Goal: Task Accomplishment & Management: Manage account settings

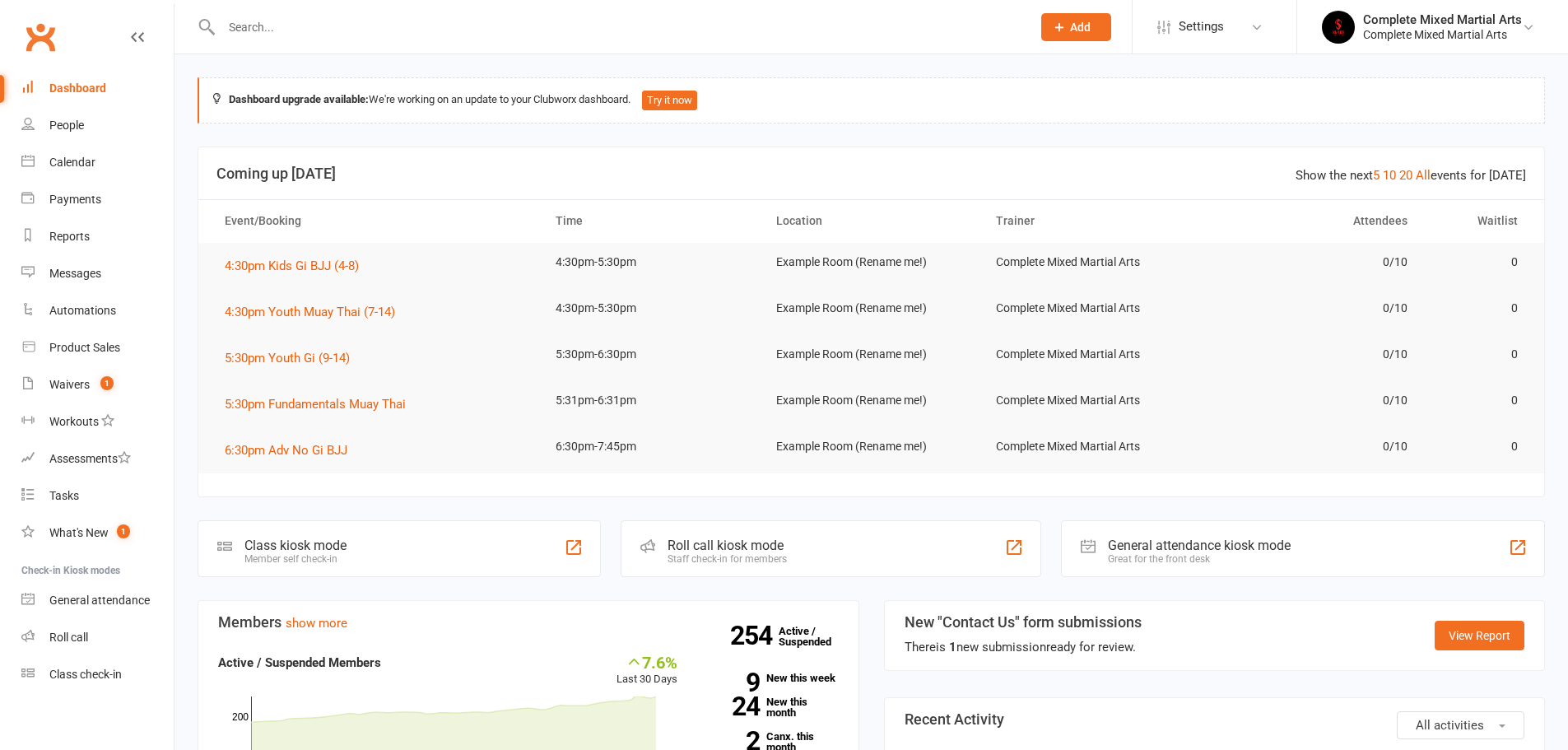
click at [1419, 35] on div "Complete Mixed Martial Arts" at bounding box center [1443, 34] width 159 height 15
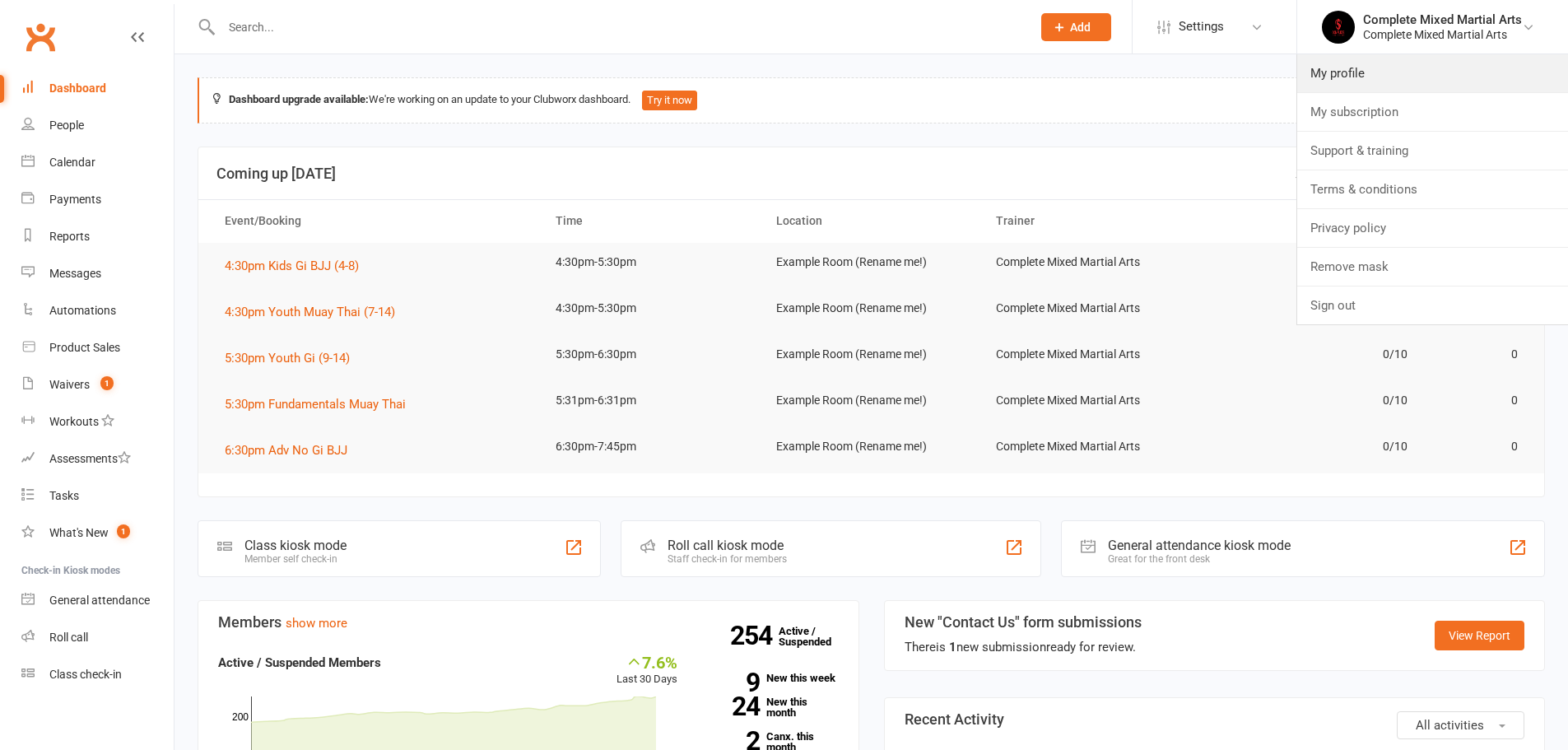
click at [1377, 65] on link "My profile" at bounding box center [1432, 73] width 271 height 37
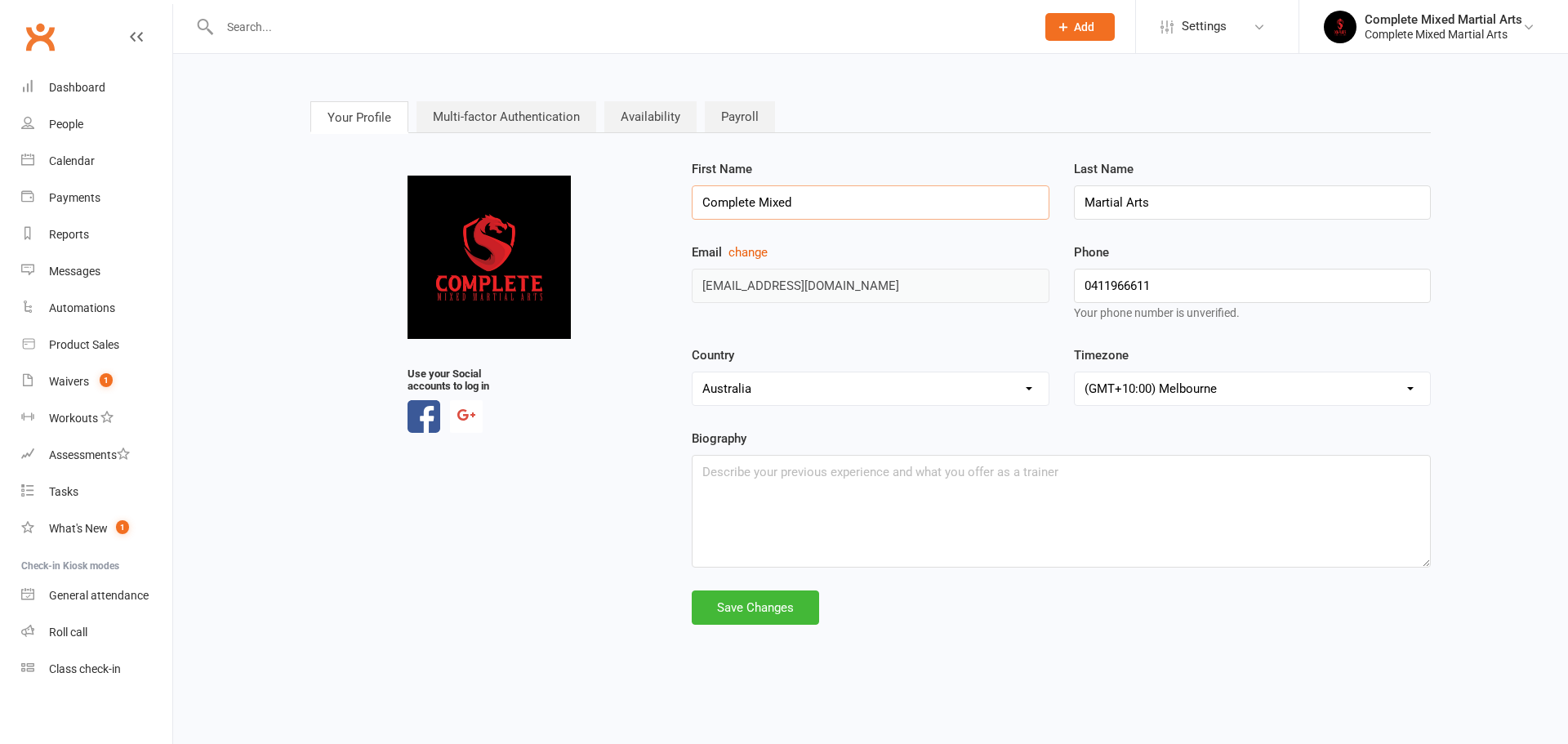
drag, startPoint x: 808, startPoint y: 202, endPoint x: 702, endPoint y: 193, distance: 106.4
click at [702, 193] on input "Complete Mixed" at bounding box center [870, 202] width 357 height 34
drag, startPoint x: 1228, startPoint y: 32, endPoint x: 1205, endPoint y: 78, distance: 51.4
click at [1226, 32] on link "Settings" at bounding box center [1217, 26] width 113 height 37
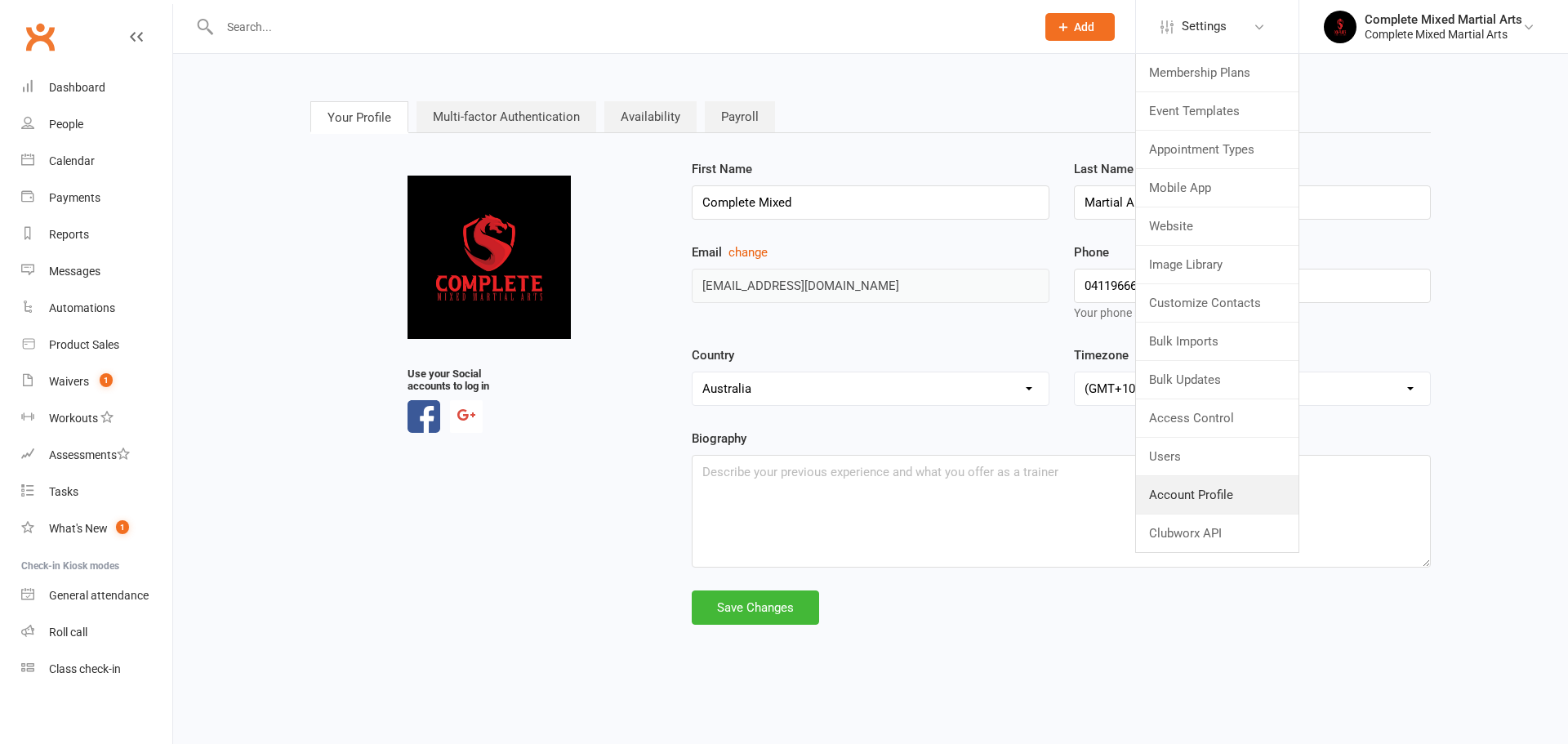
click at [1202, 499] on link "Account Profile" at bounding box center [1217, 495] width 163 height 37
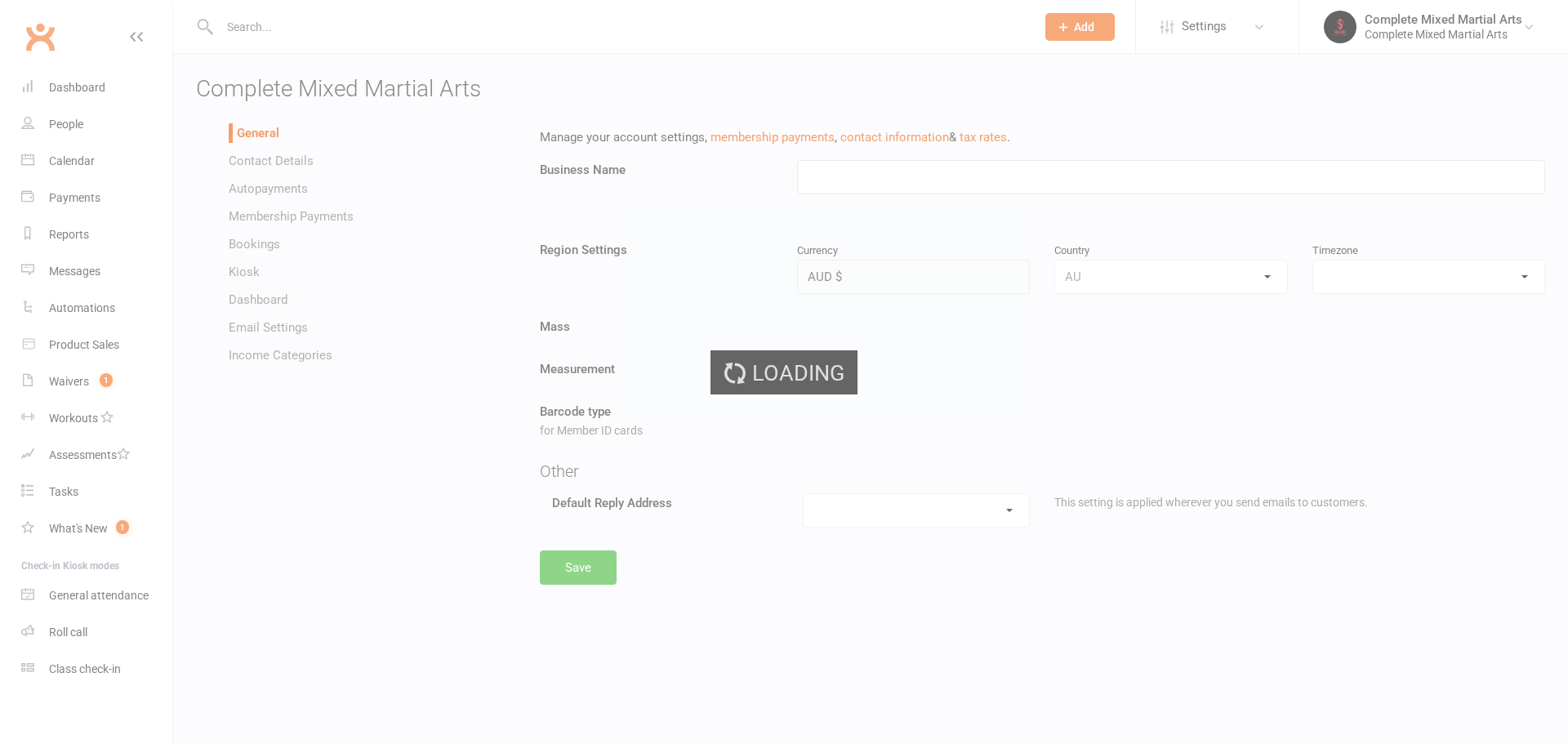
type input "Complete Mixed Martial Arts"
select select "[GEOGRAPHIC_DATA]/[GEOGRAPHIC_DATA]"
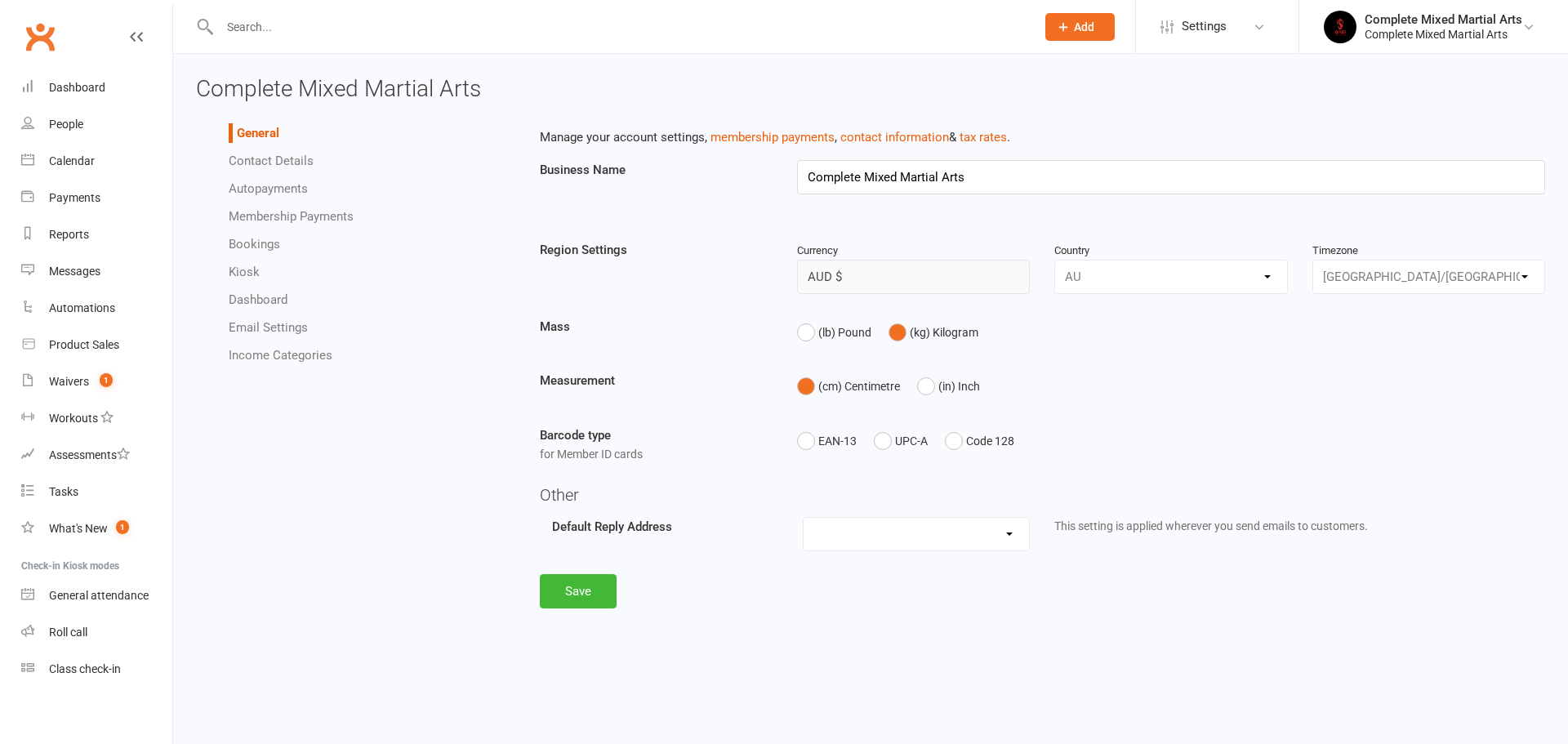
click at [289, 193] on link "Autopayments" at bounding box center [267, 188] width 79 height 15
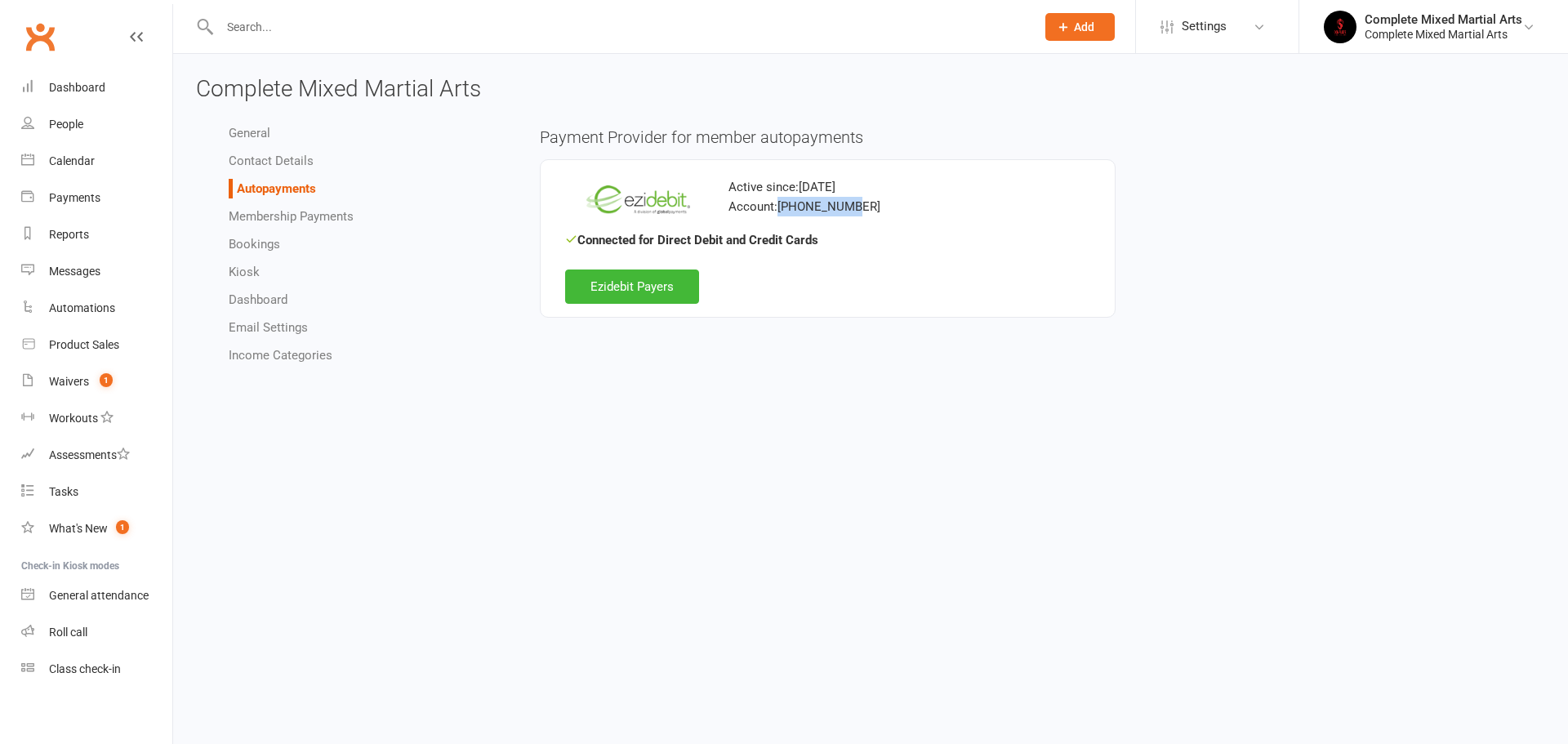
drag, startPoint x: 780, startPoint y: 209, endPoint x: 865, endPoint y: 212, distance: 85.1
click at [865, 212] on div "Account: [PHONE_NUMBER]" at bounding box center [827, 207] width 526 height 20
copy div "[PHONE_NUMBER]"
click at [1380, 37] on div "Complete Mixed Martial Arts" at bounding box center [1444, 34] width 158 height 15
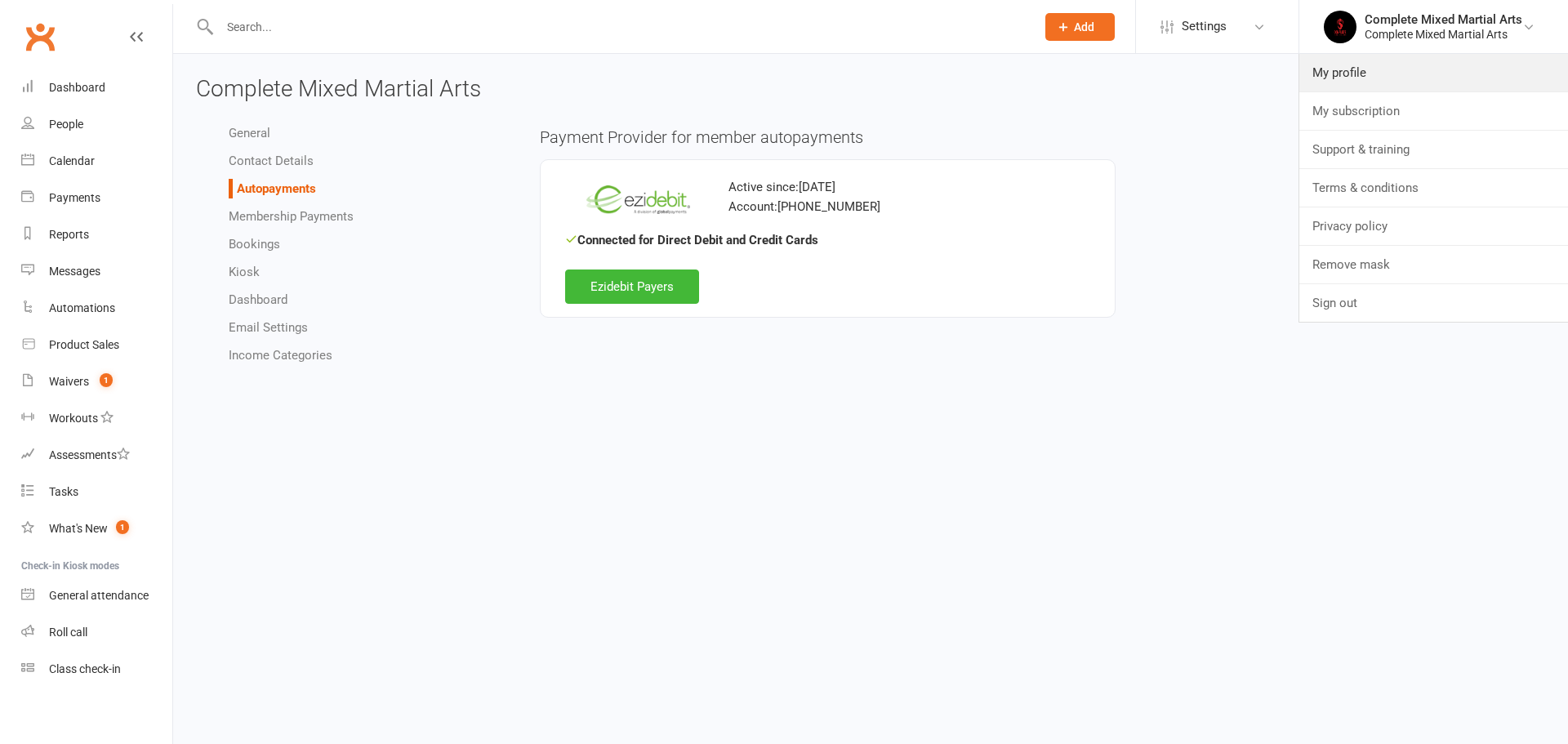
click at [1377, 83] on link "My profile" at bounding box center [1433, 72] width 268 height 37
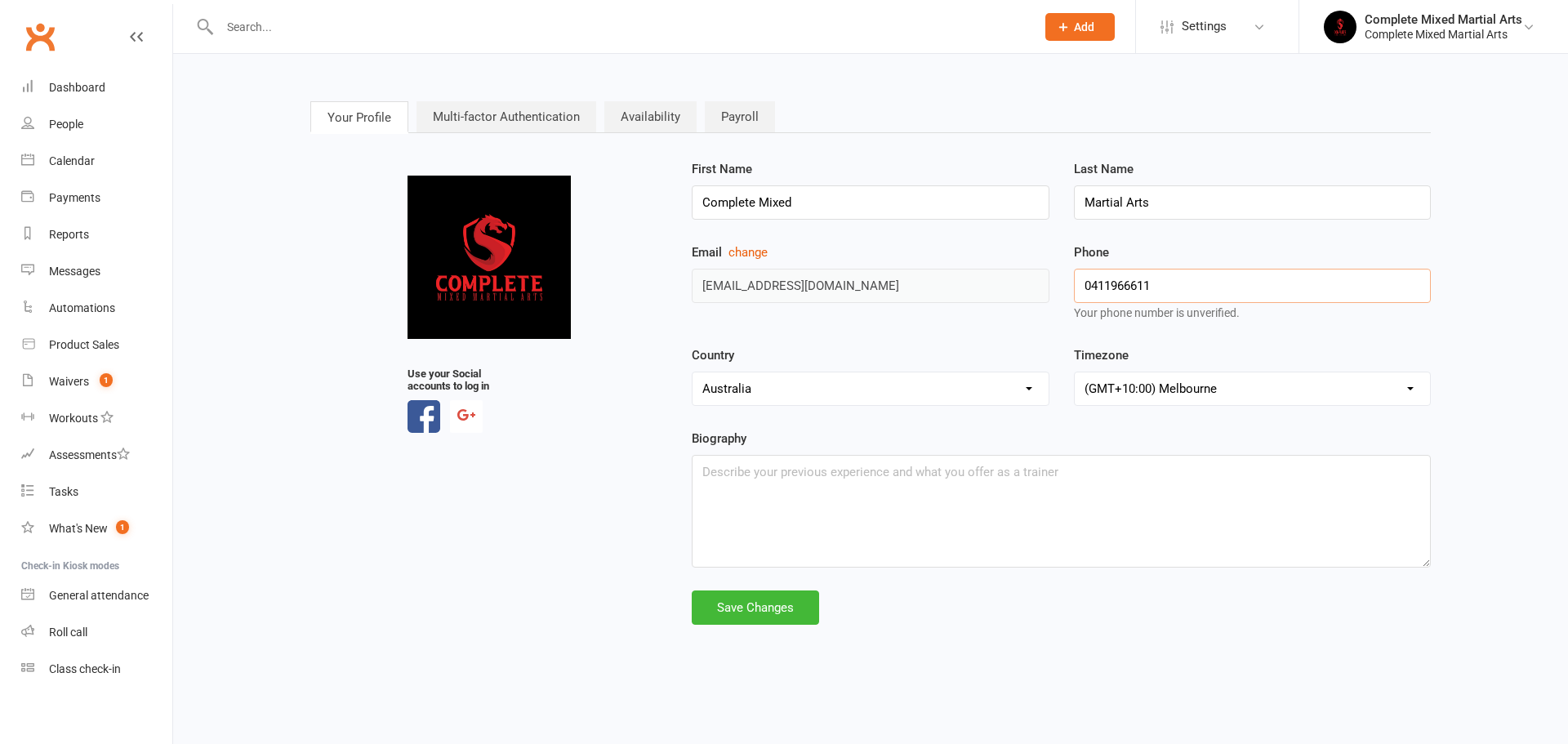
click at [978, 271] on div "Email change [EMAIL_ADDRESS][DOMAIN_NAME] Phone [PHONE_NUMBER] Your phone numbe…" at bounding box center [1061, 294] width 763 height 103
drag, startPoint x: 1155, startPoint y: 278, endPoint x: 691, endPoint y: 279, distance: 464.0
click at [691, 279] on div "Email change [EMAIL_ADDRESS][DOMAIN_NAME]" at bounding box center [869, 273] width 382 height 61
click at [1440, 22] on div "Complete Mixed Martial Arts" at bounding box center [1444, 20] width 158 height 15
click at [1421, 269] on link "Remove mask" at bounding box center [1433, 265] width 268 height 37
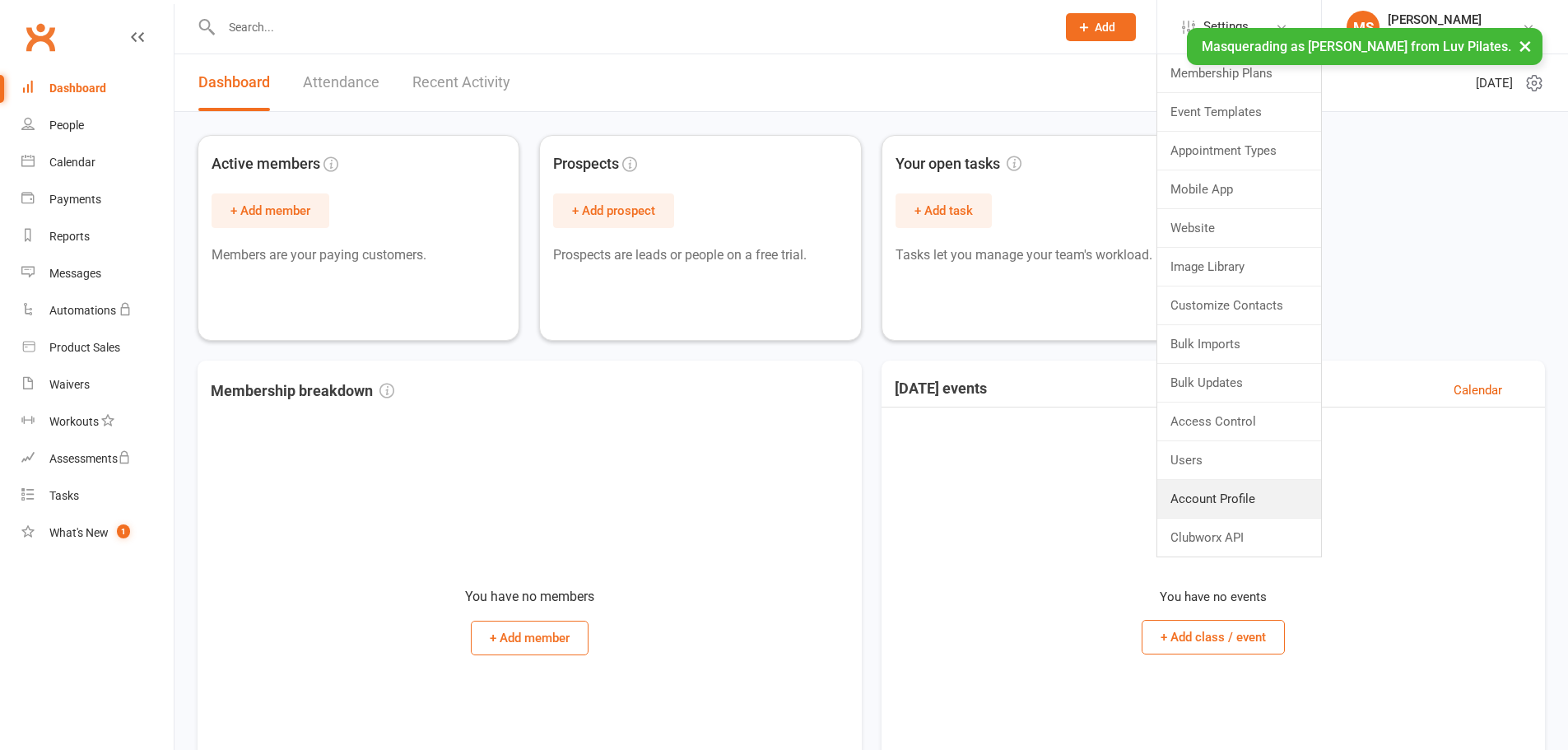
click at [1244, 494] on link "Account Profile" at bounding box center [1239, 499] width 164 height 37
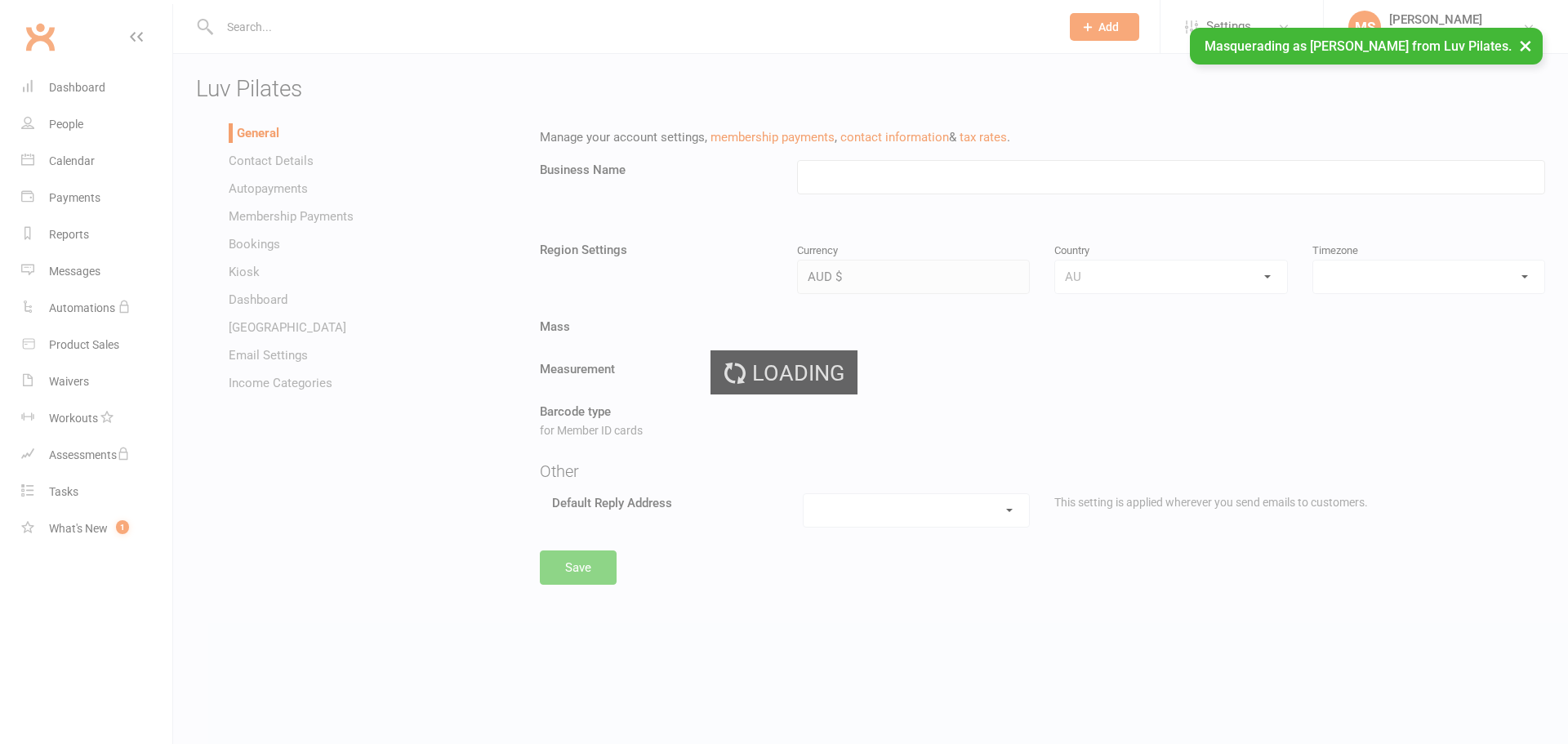
type input "Luv Pilates"
select select "[GEOGRAPHIC_DATA]/[GEOGRAPHIC_DATA]"
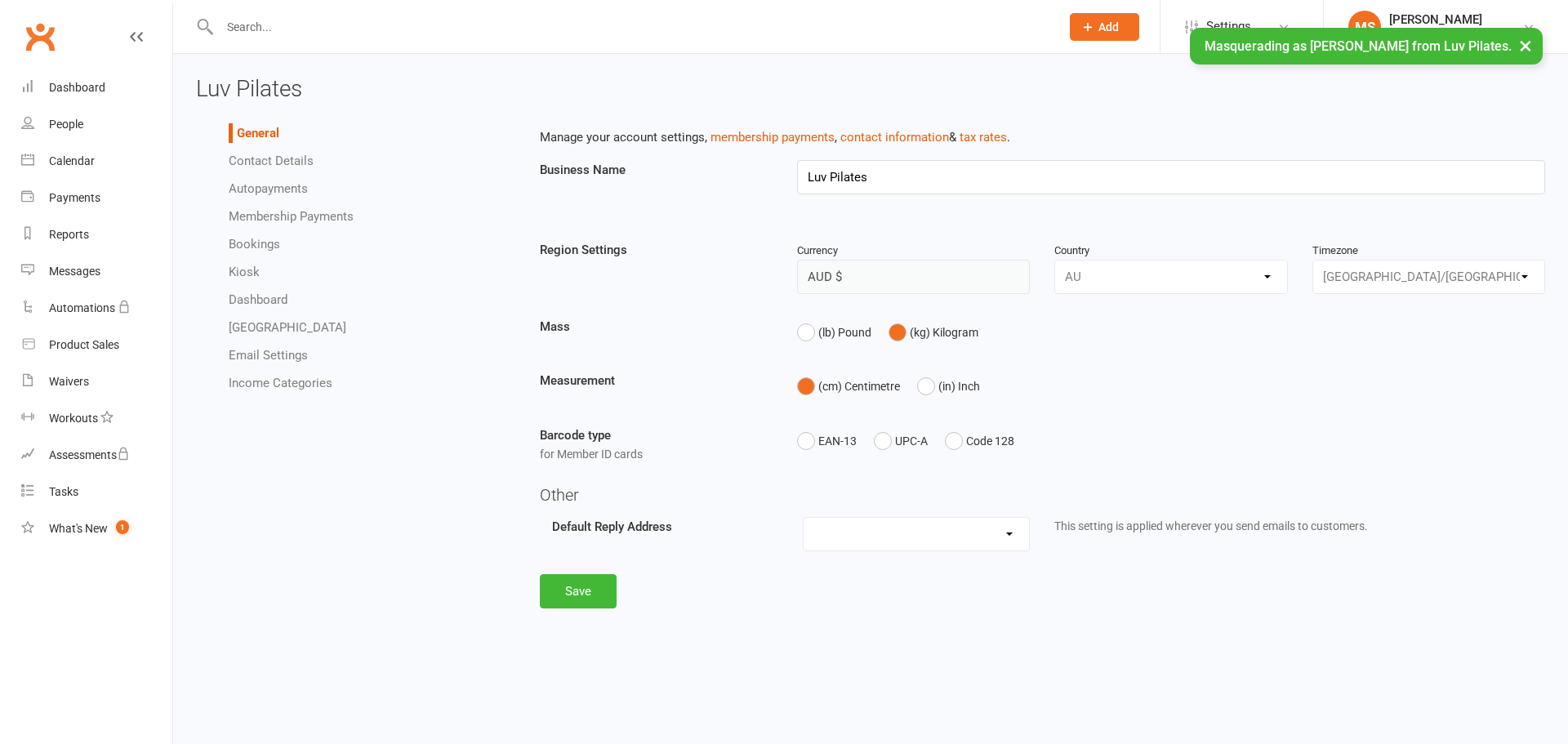
click at [266, 185] on link "Autopayments" at bounding box center [267, 188] width 79 height 15
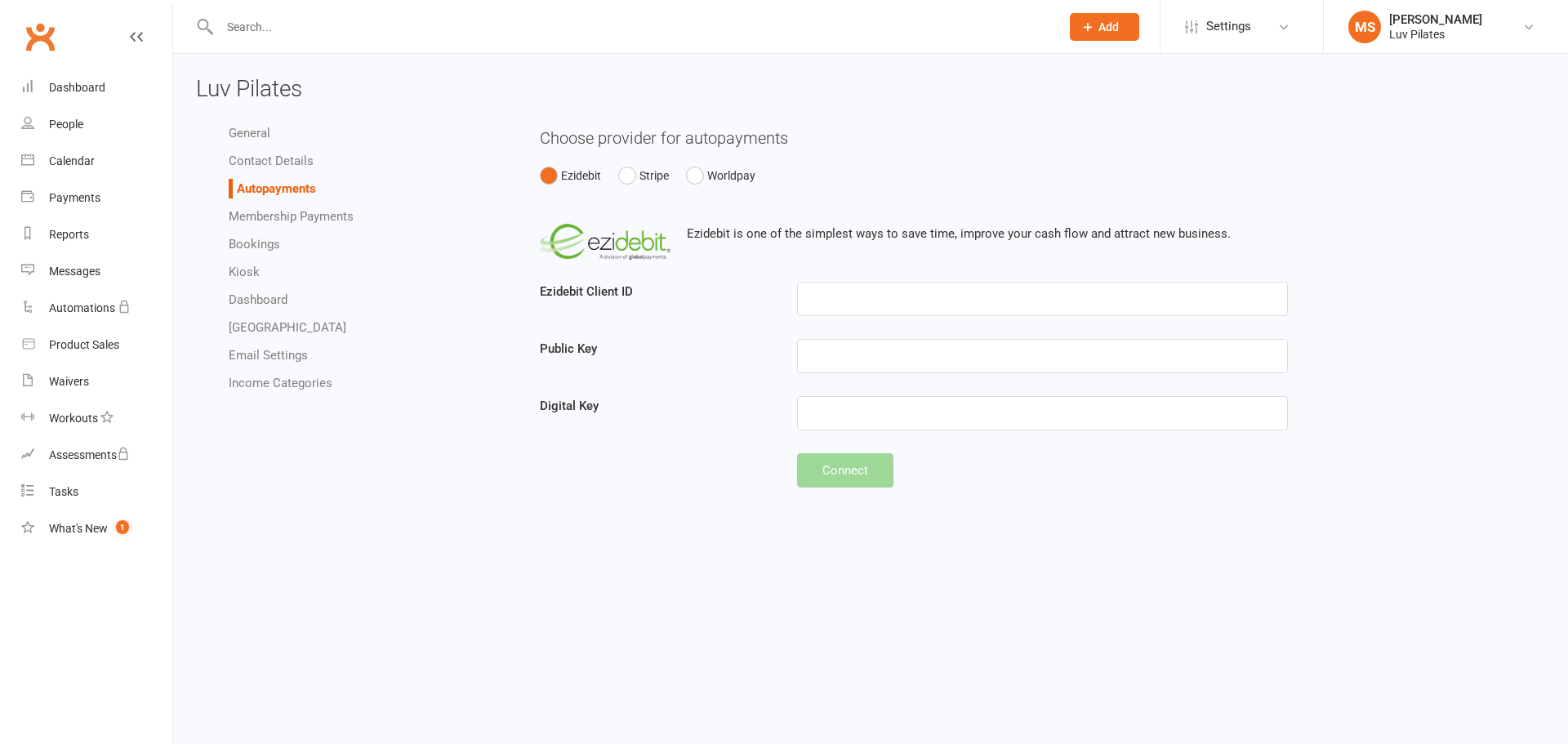
click at [1412, 40] on div "Luv Pilates" at bounding box center [1435, 34] width 93 height 15
click at [1442, 272] on link "Remove mask" at bounding box center [1446, 265] width 244 height 37
